Goal: Task Accomplishment & Management: Complete application form

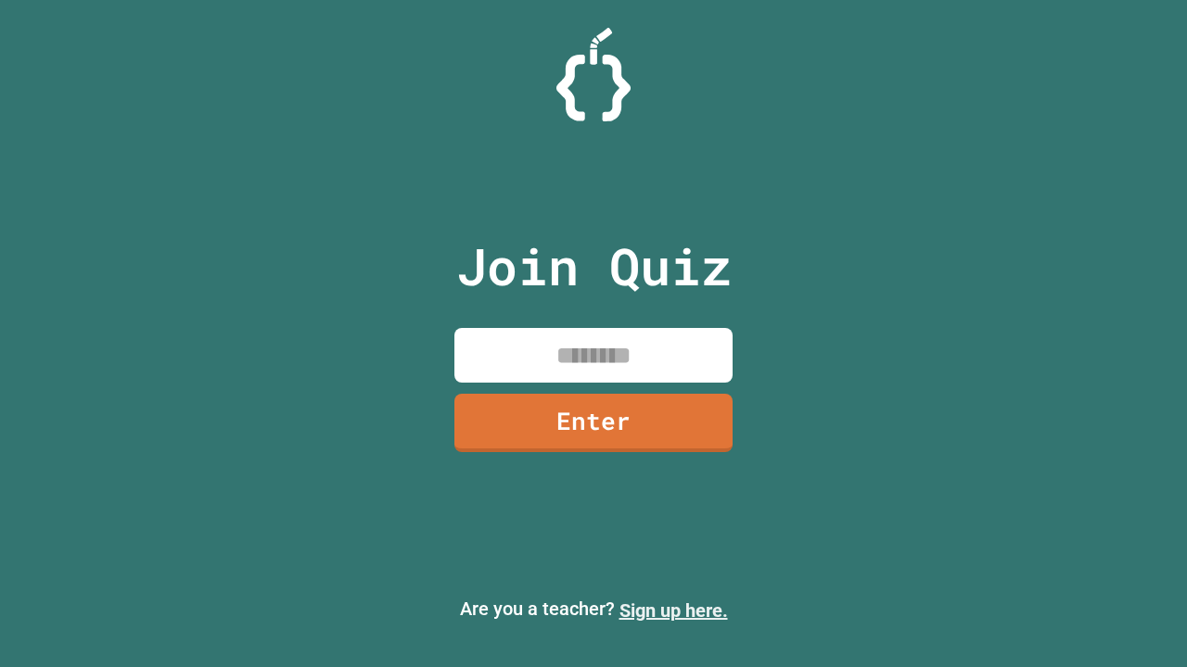
click at [673, 611] on link "Sign up here." at bounding box center [673, 611] width 108 height 22
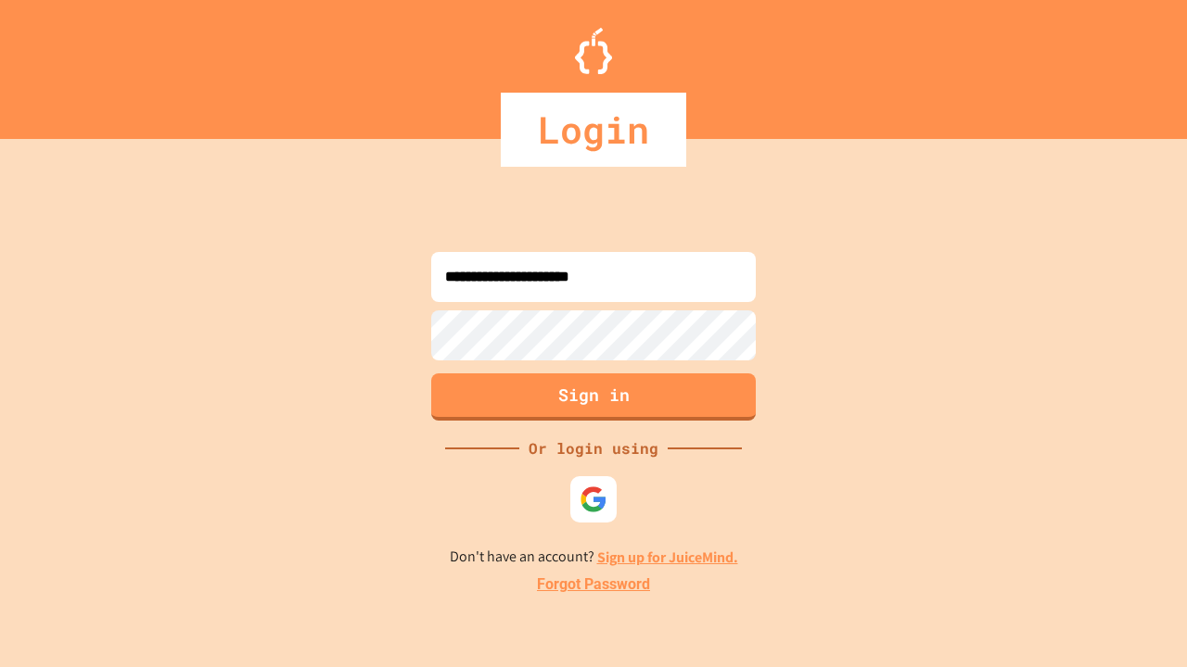
type input "**********"
